Goal: Transaction & Acquisition: Purchase product/service

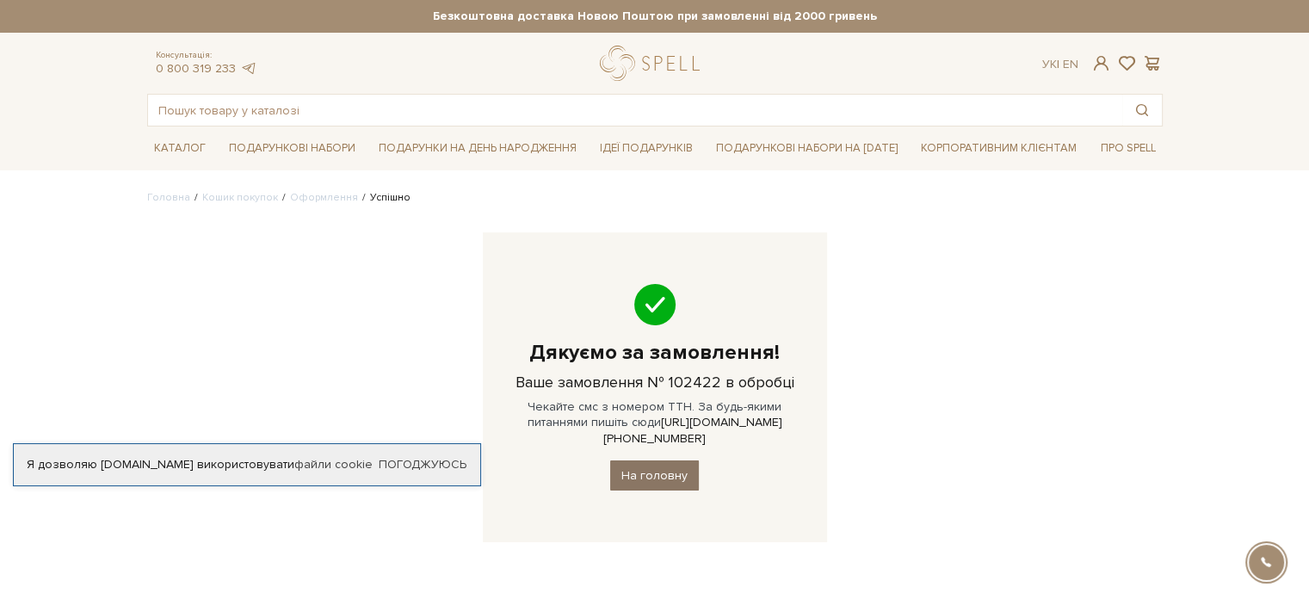
click at [665, 460] on link "На головну" at bounding box center [654, 475] width 89 height 30
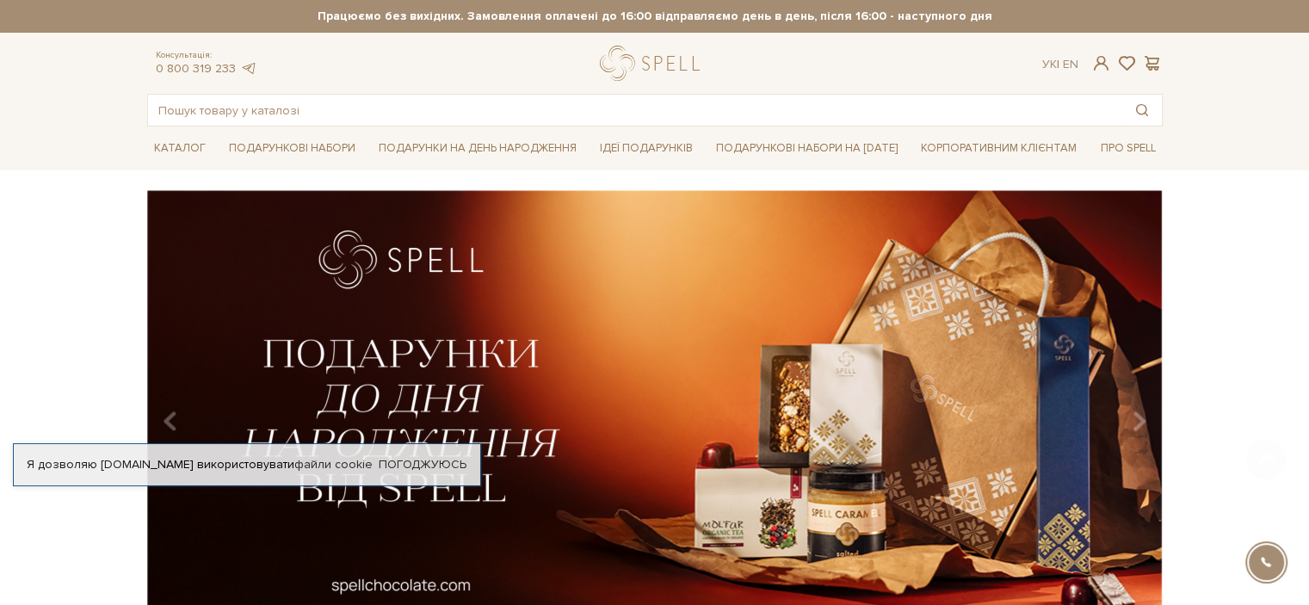
scroll to position [172, 0]
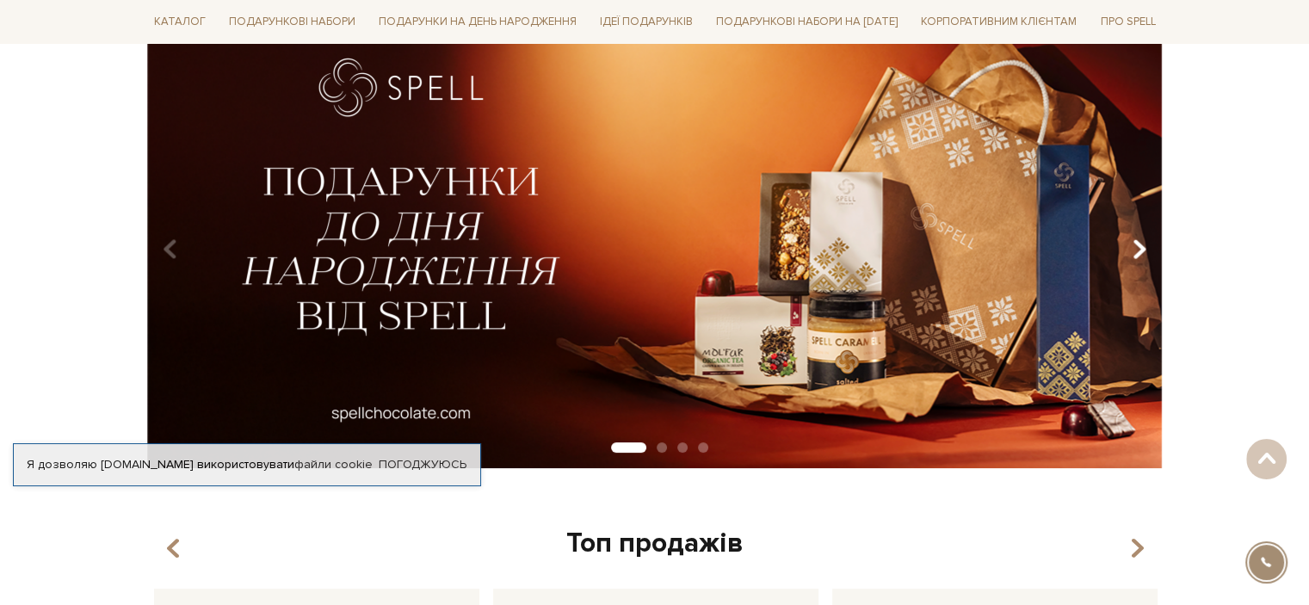
click at [1144, 258] on icon "Carousel Navigation" at bounding box center [1138, 249] width 15 height 29
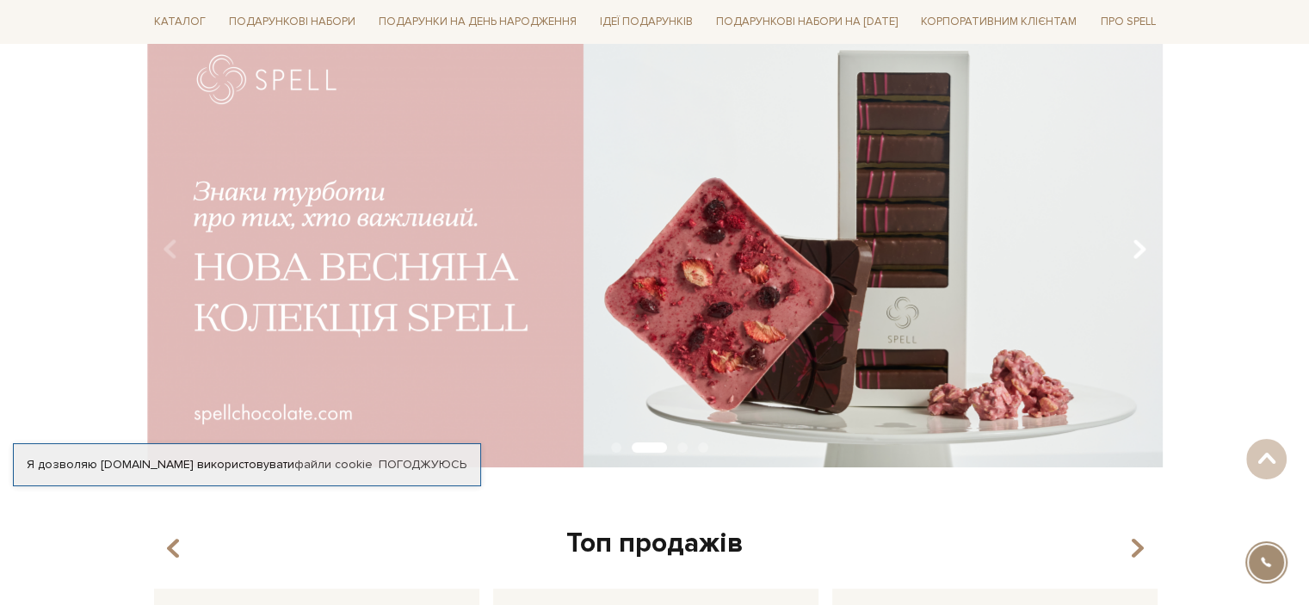
click at [1144, 258] on icon "Carousel Navigation" at bounding box center [1138, 249] width 15 height 29
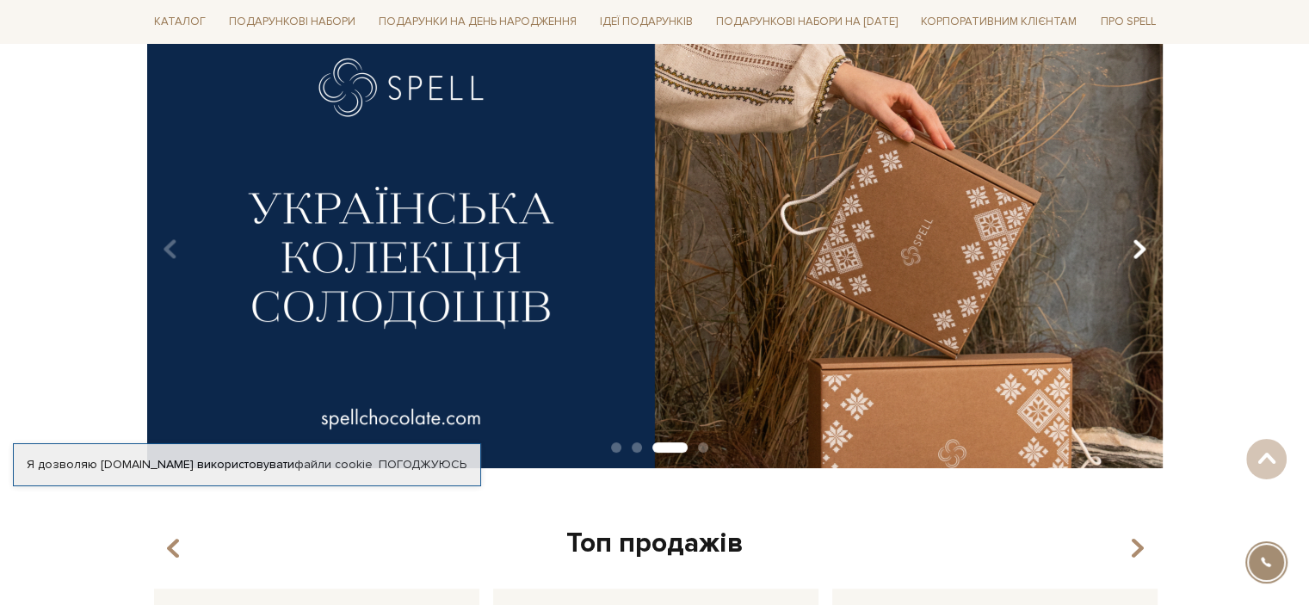
click at [1144, 258] on icon "Carousel Navigation" at bounding box center [1138, 249] width 15 height 29
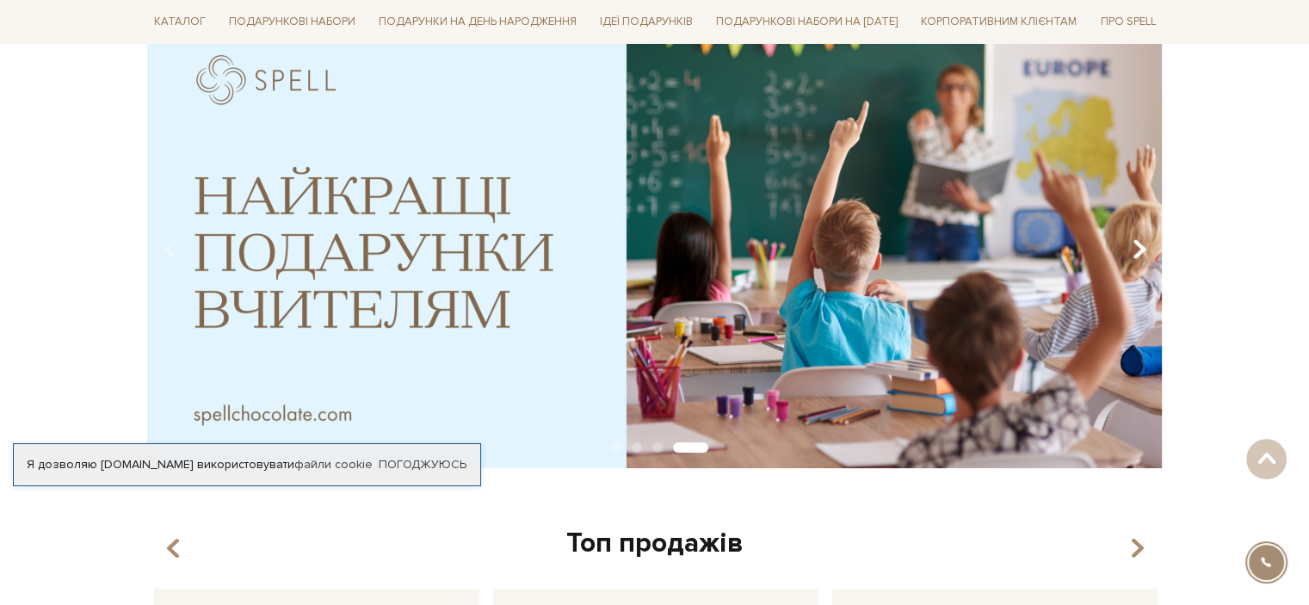
click at [1144, 258] on icon "Carousel Navigation" at bounding box center [1138, 249] width 15 height 29
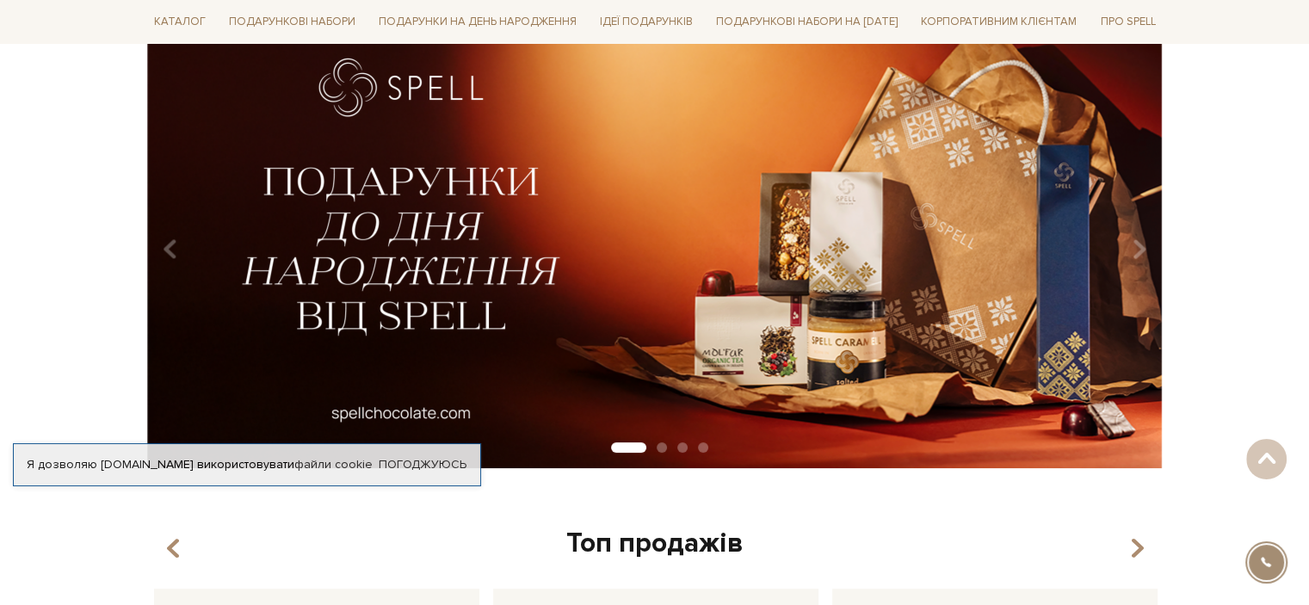
click at [657, 237] on img at bounding box center [653, 243] width 1015 height 450
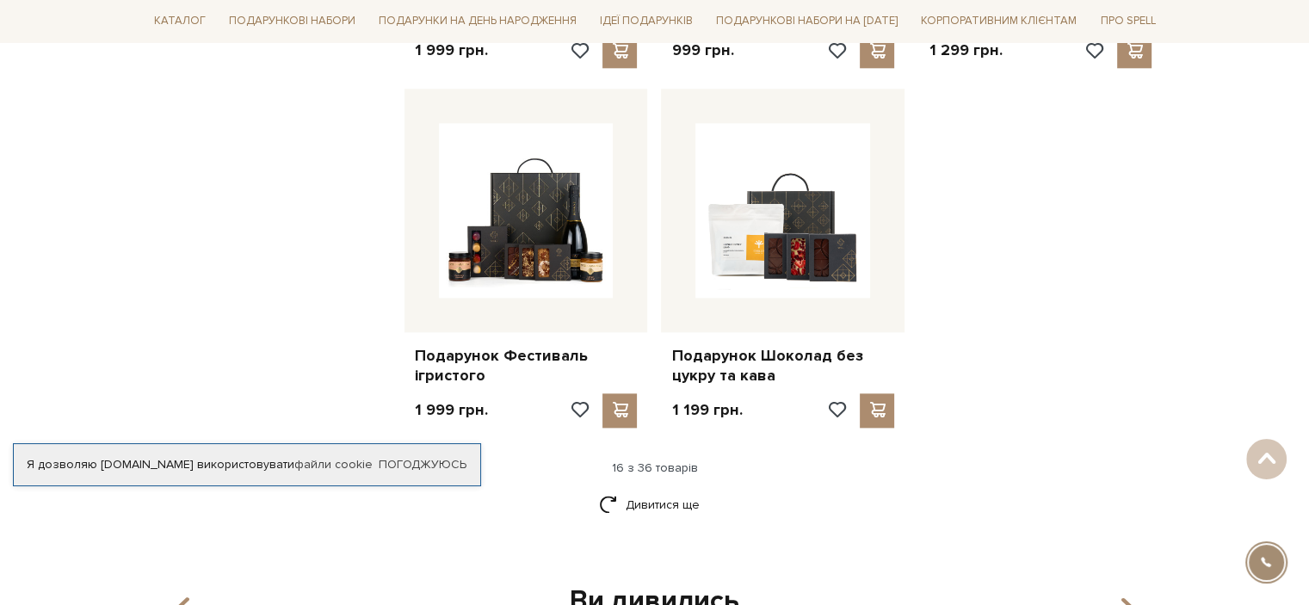
scroll to position [2151, 0]
